Goal: Information Seeking & Learning: Learn about a topic

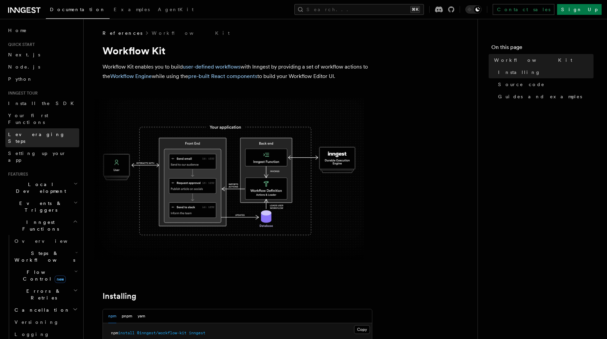
scroll to position [18, 0]
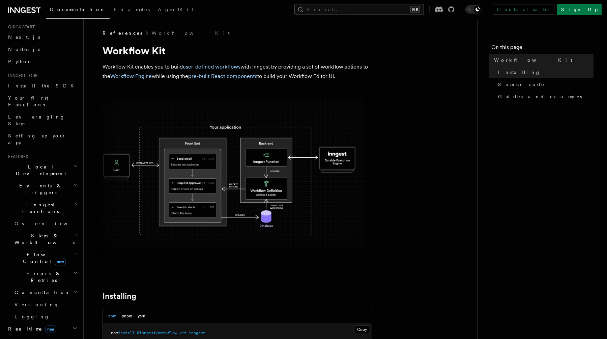
click at [30, 179] on h2 "Events & Triggers" at bounding box center [42, 188] width 74 height 19
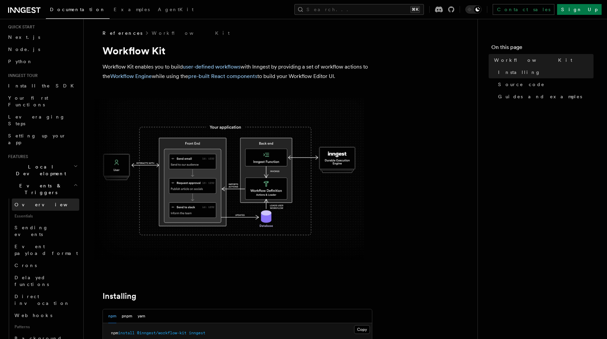
click at [30, 202] on span "Overview" at bounding box center [49, 204] width 69 height 5
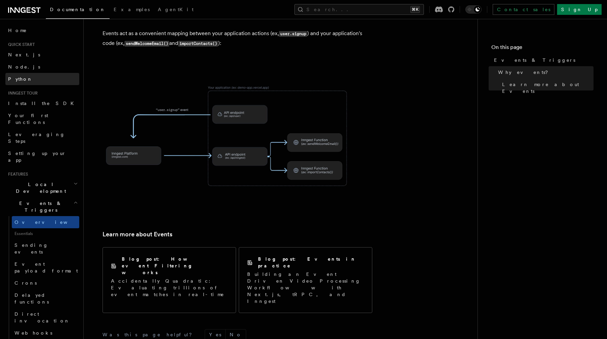
click at [14, 83] on link "Python" at bounding box center [42, 79] width 74 height 12
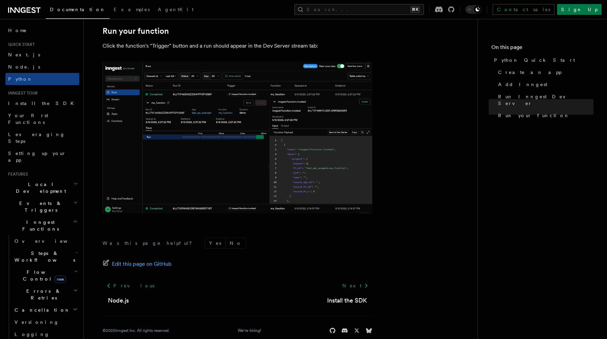
scroll to position [1356, 0]
click at [41, 112] on span "Your first Functions" at bounding box center [43, 118] width 71 height 13
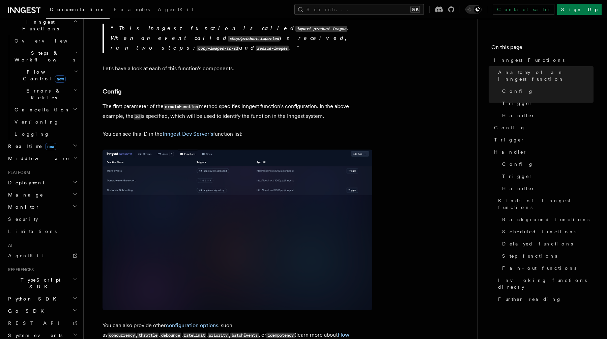
scroll to position [201, 0]
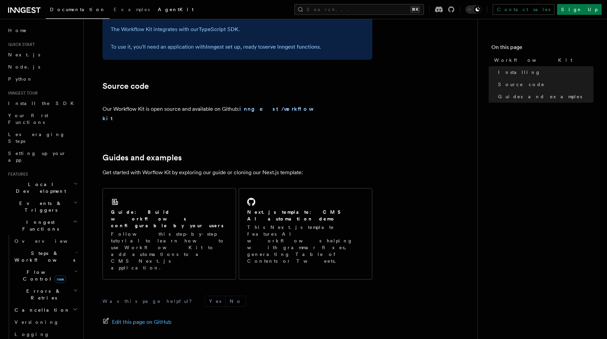
click at [154, 6] on link "AgentKit" at bounding box center [176, 10] width 44 height 16
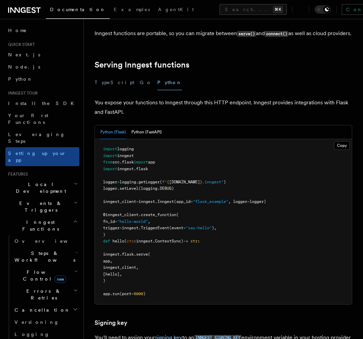
scroll to position [216, 0]
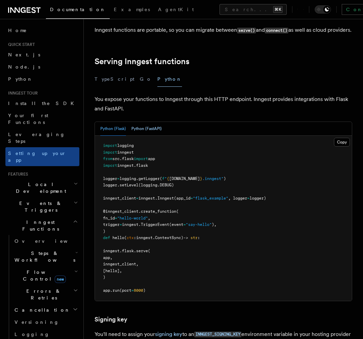
click at [143, 122] on button "Python (FastAPI)" at bounding box center [146, 129] width 30 height 14
